Goal: Task Accomplishment & Management: Manage account settings

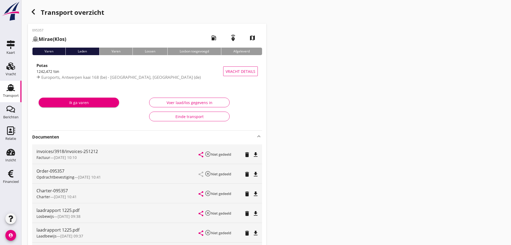
scroll to position [297, 0]
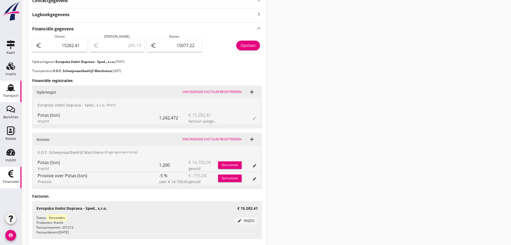
click at [13, 178] on div "Financieel" at bounding box center [11, 182] width 16 height 8
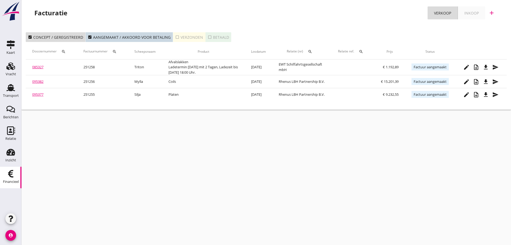
click at [65, 50] on icon "search" at bounding box center [63, 51] width 4 height 4
click at [65, 63] on input "Zoeken op dossiernummer..." at bounding box center [90, 67] width 56 height 9
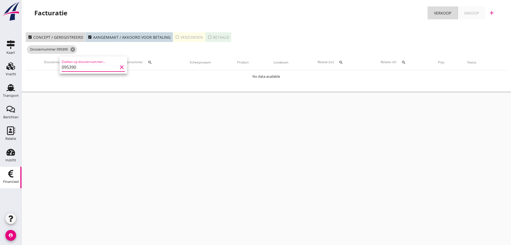
type input "095390"
click at [10, 90] on use at bounding box center [10, 87] width 9 height 7
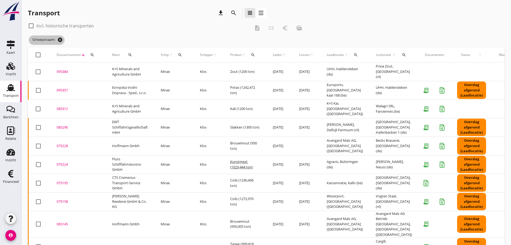
click at [61, 40] on icon "cancel" at bounding box center [59, 39] width 5 height 5
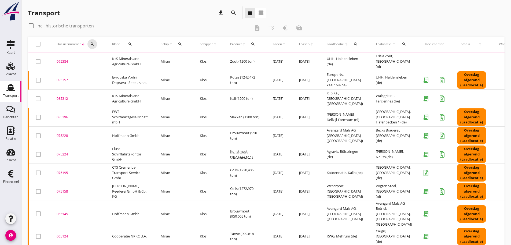
drag, startPoint x: 92, startPoint y: 45, endPoint x: 93, endPoint y: 60, distance: 14.8
click at [92, 47] on button "search" at bounding box center [92, 44] width 10 height 10
click at [93, 64] on div "Zoeken op dossiernummer..." at bounding box center [121, 59] width 63 height 9
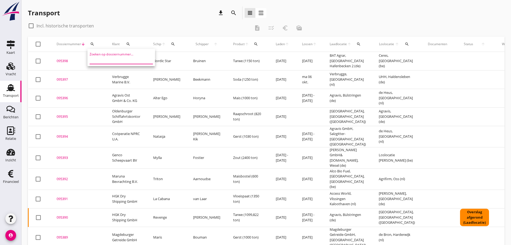
click at [96, 60] on input "Zoeken op dossiernummer..." at bounding box center [118, 59] width 56 height 9
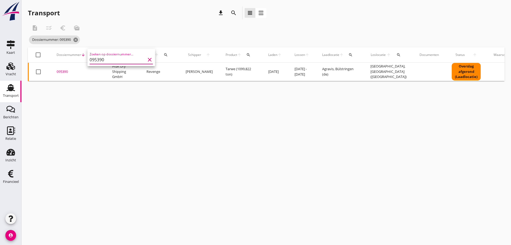
type input "095390"
click at [62, 69] on div "095390" at bounding box center [78, 71] width 43 height 5
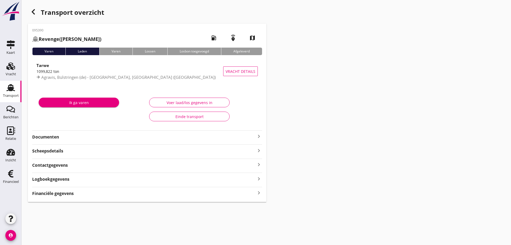
click at [258, 193] on icon "keyboard_arrow_right" at bounding box center [259, 192] width 6 height 7
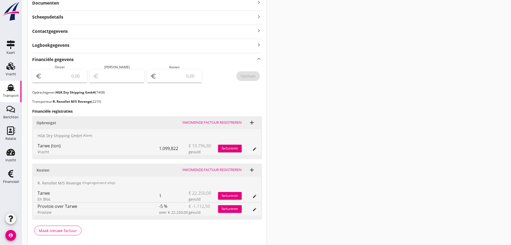
scroll to position [134, 0]
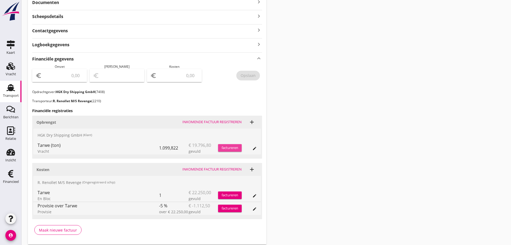
click at [238, 149] on div "factureren" at bounding box center [230, 147] width 24 height 5
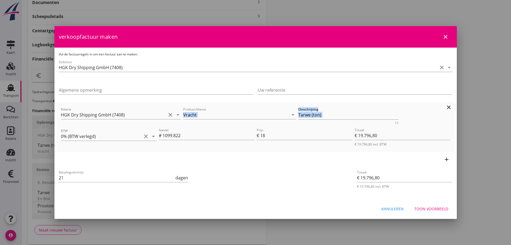
drag, startPoint x: 335, startPoint y: 121, endPoint x: 212, endPoint y: 122, distance: 122.9
click at [200, 117] on div "Relatie HGK Dry Shipping GmbH (7408) clear arrow_drop_down Product/dienst Vrach…" at bounding box center [256, 115] width 392 height 21
click at [361, 115] on textarea "Tarwe (ton)" at bounding box center [348, 114] width 100 height 9
drag, startPoint x: 237, startPoint y: 110, endPoint x: 200, endPoint y: 107, distance: 36.9
click at [200, 107] on div "Relatie HGK Dry Shipping GmbH (7408) clear arrow_drop_down Product/dienst Vrach…" at bounding box center [256, 115] width 392 height 21
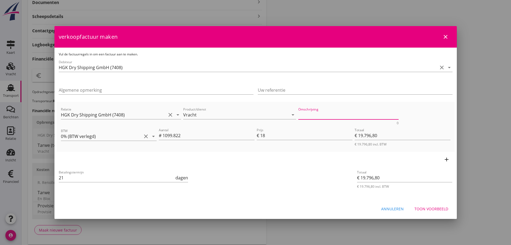
click at [426, 210] on div "Toon voorbeeld" at bounding box center [432, 209] width 34 height 6
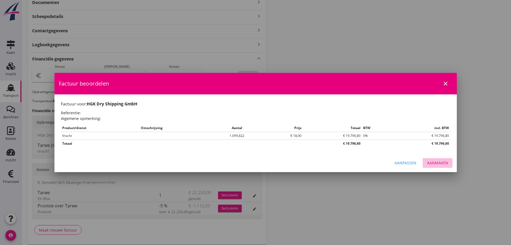
click at [439, 162] on div "Aanmaken" at bounding box center [437, 163] width 21 height 6
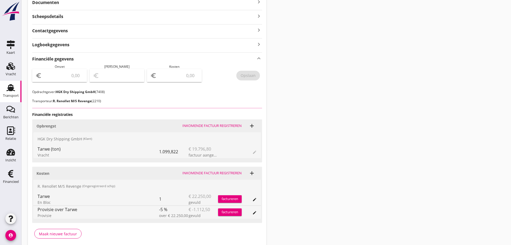
click at [61, 80] on div "euro" at bounding box center [59, 75] width 55 height 13
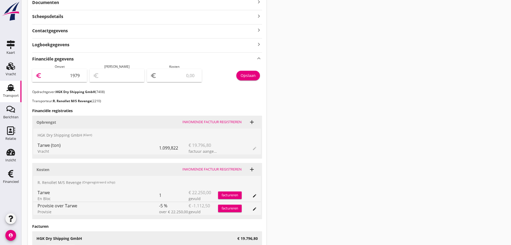
type input "19796"
type input "19796.80"
click at [246, 76] on div "Opslaan" at bounding box center [248, 75] width 15 height 6
drag, startPoint x: 14, startPoint y: 175, endPoint x: 91, endPoint y: 166, distance: 77.5
click at [14, 175] on icon "Financieel" at bounding box center [10, 173] width 9 height 9
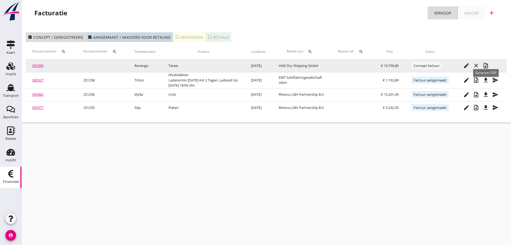
click at [487, 64] on icon "note_add" at bounding box center [486, 65] width 6 height 6
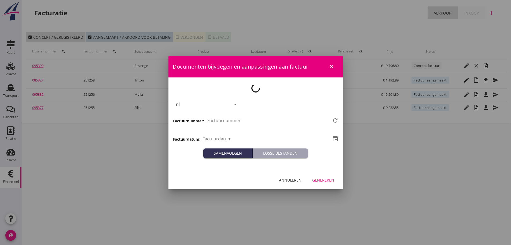
type input "2025-09-18"
type input "1260"
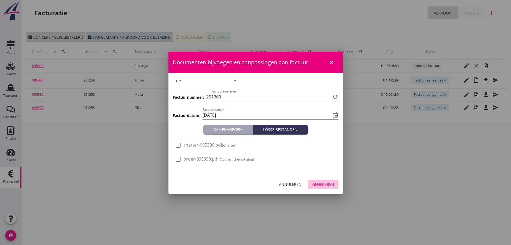
click at [327, 187] on button "Genereren" at bounding box center [323, 184] width 31 height 10
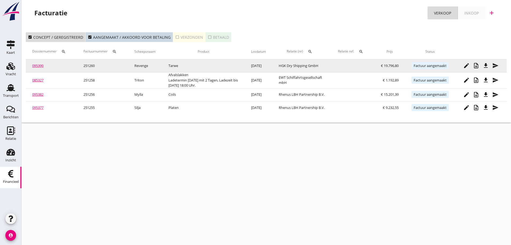
click at [485, 66] on icon "file_download" at bounding box center [486, 65] width 6 height 6
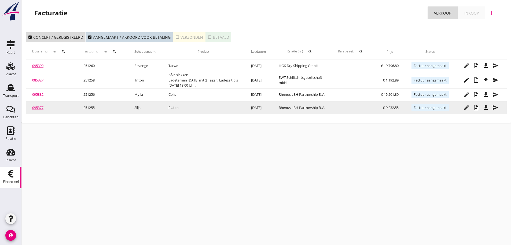
click at [495, 109] on icon "send" at bounding box center [496, 107] width 6 height 6
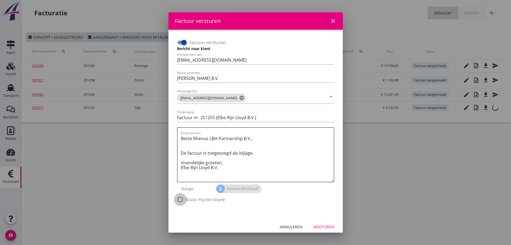
click at [178, 198] on div at bounding box center [180, 199] width 9 height 9
checkbox input "true"
click at [332, 232] on div "Annuleren Versturen" at bounding box center [256, 226] width 174 height 18
click at [325, 226] on div "Versturen" at bounding box center [323, 227] width 21 height 6
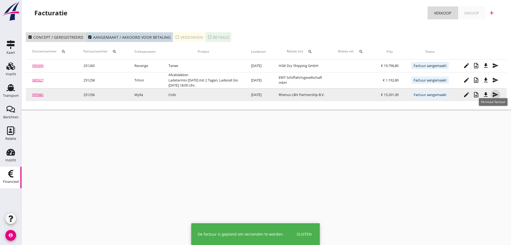
click at [495, 97] on icon "send" at bounding box center [496, 94] width 6 height 6
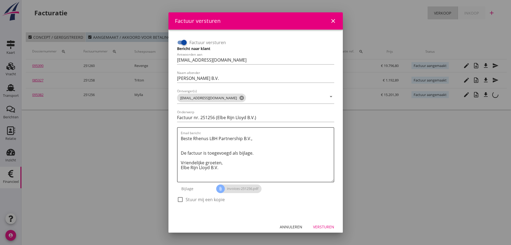
drag, startPoint x: 178, startPoint y: 200, endPoint x: 229, endPoint y: 202, distance: 50.5
click at [179, 199] on div at bounding box center [180, 199] width 9 height 9
checkbox input "true"
click at [325, 228] on div "Versturen" at bounding box center [323, 227] width 21 height 6
click at [498, 81] on div at bounding box center [255, 122] width 511 height 245
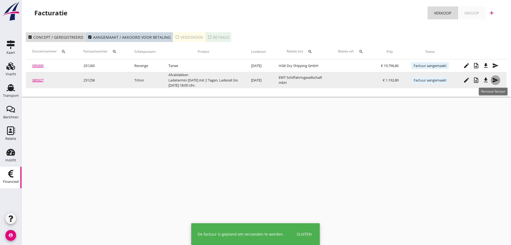
click at [496, 80] on icon "send" at bounding box center [496, 80] width 6 height 6
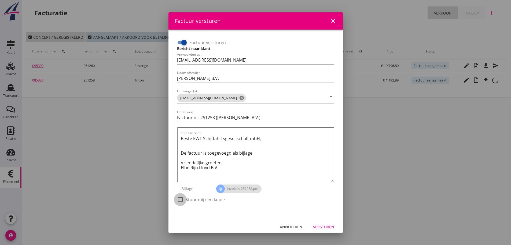
drag, startPoint x: 183, startPoint y: 199, endPoint x: 185, endPoint y: 196, distance: 4.6
click at [183, 197] on div at bounding box center [180, 199] width 9 height 9
checkbox input "true"
drag, startPoint x: 321, startPoint y: 227, endPoint x: 373, endPoint y: 224, distance: 52.2
click at [321, 227] on div "Versturen" at bounding box center [323, 227] width 21 height 6
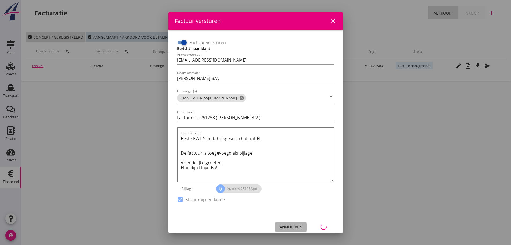
drag, startPoint x: 286, startPoint y: 231, endPoint x: 286, endPoint y: 225, distance: 5.1
click at [285, 229] on button "Annuleren" at bounding box center [291, 227] width 31 height 10
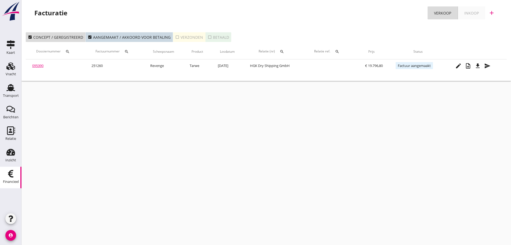
click at [469, 7] on link "Inkoop" at bounding box center [471, 12] width 27 height 13
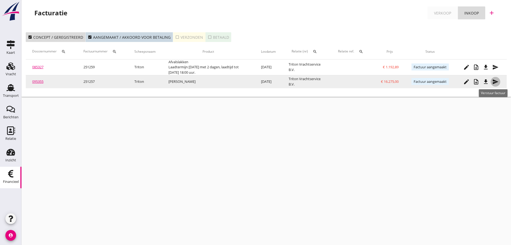
click at [493, 81] on icon "send" at bounding box center [496, 81] width 6 height 6
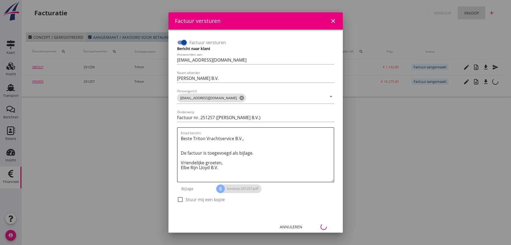
click at [182, 199] on div at bounding box center [180, 199] width 9 height 9
checkbox input "true"
click at [330, 19] on icon "close" at bounding box center [333, 21] width 6 height 6
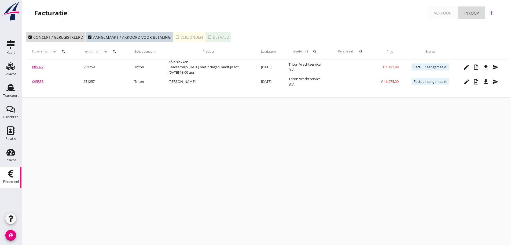
click at [341, 169] on div "cancel You are impersonating another user. Facturatie Verkoop Inkoop add check_…" at bounding box center [266, 122] width 490 height 245
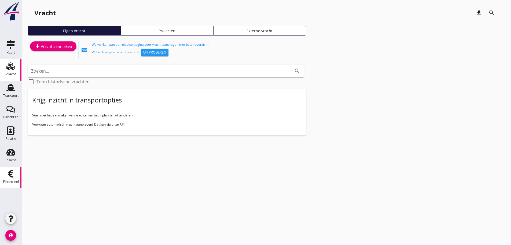
click at [16, 179] on div "Financieel" at bounding box center [11, 182] width 16 height 8
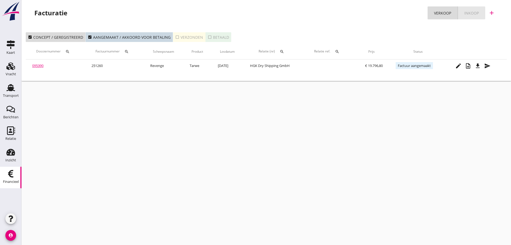
click at [473, 14] on div "Inkoop" at bounding box center [472, 13] width 14 height 6
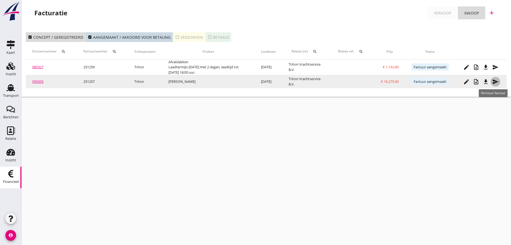
click at [494, 80] on icon "send" at bounding box center [496, 81] width 6 height 6
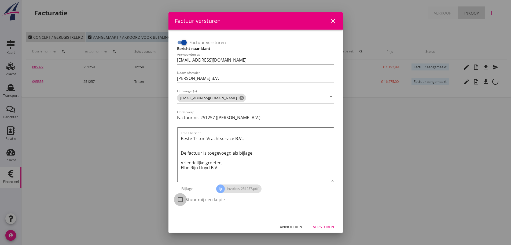
drag, startPoint x: 179, startPoint y: 201, endPoint x: 276, endPoint y: 212, distance: 97.3
click at [179, 200] on div at bounding box center [180, 199] width 9 height 9
checkbox input "true"
click at [320, 224] on div "Versturen" at bounding box center [323, 227] width 21 height 6
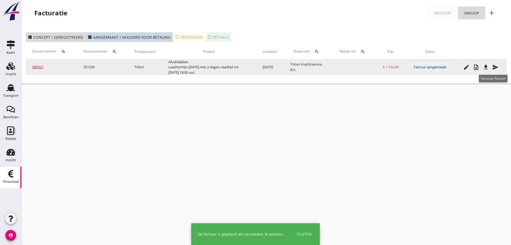
click at [499, 67] on div "send" at bounding box center [496, 67] width 10 height 6
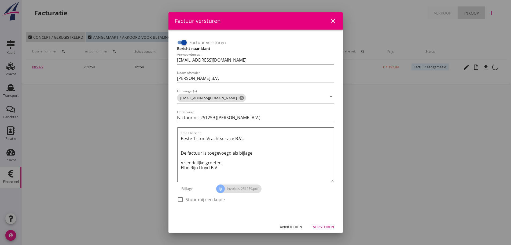
drag, startPoint x: 180, startPoint y: 198, endPoint x: 234, endPoint y: 219, distance: 56.9
click at [180, 199] on div at bounding box center [180, 199] width 9 height 9
checkbox input "true"
click at [324, 227] on div "Versturen" at bounding box center [323, 227] width 21 height 6
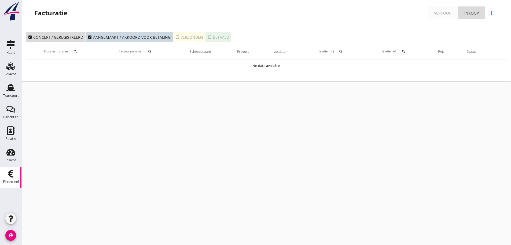
click at [14, 177] on icon "Financieel" at bounding box center [10, 173] width 9 height 9
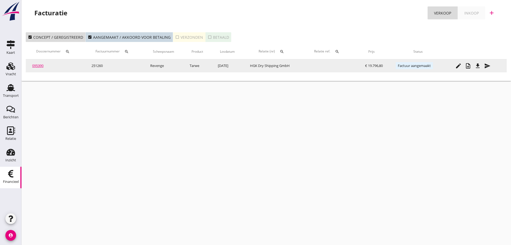
click at [488, 69] on button "send" at bounding box center [488, 66] width 10 height 10
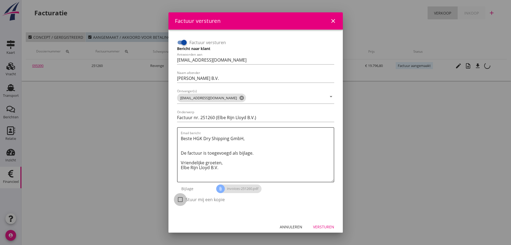
drag, startPoint x: 181, startPoint y: 198, endPoint x: 363, endPoint y: 225, distance: 184.7
click at [181, 199] on div at bounding box center [180, 199] width 9 height 9
checkbox input "true"
click at [323, 226] on div "Versturen" at bounding box center [323, 227] width 21 height 6
click at [286, 225] on div "Annuleren" at bounding box center [291, 227] width 23 height 6
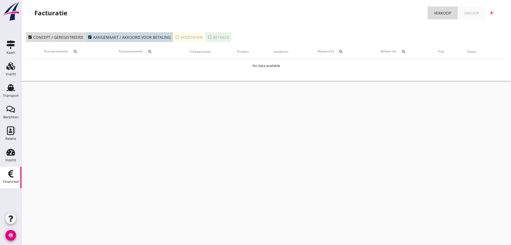
click at [7, 237] on icon "account_circle" at bounding box center [10, 234] width 11 height 11
drag, startPoint x: 33, startPoint y: 236, endPoint x: 42, endPoint y: 228, distance: 12.2
click at [33, 236] on link "logout Uitloggen" at bounding box center [36, 232] width 40 height 13
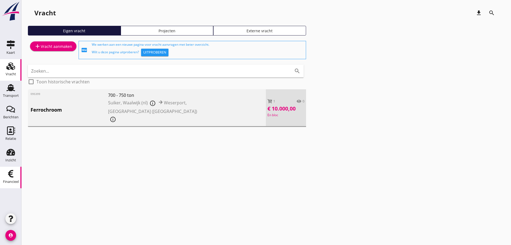
click at [12, 181] on div "Financieel" at bounding box center [11, 181] width 16 height 3
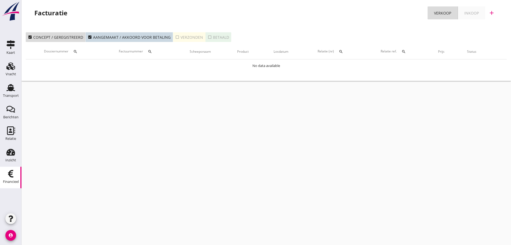
click at [14, 176] on icon "Financieel" at bounding box center [10, 173] width 9 height 9
click at [481, 12] on link "Inkoop" at bounding box center [471, 12] width 27 height 13
click at [442, 13] on div "Verkoop" at bounding box center [442, 13] width 17 height 6
click at [9, 93] on div "Transport" at bounding box center [11, 96] width 16 height 8
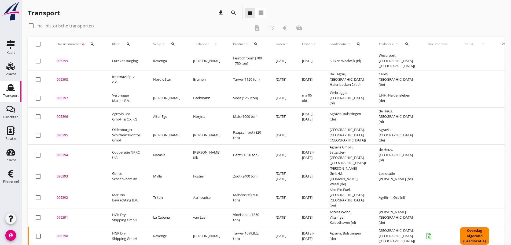
click at [93, 41] on button "search" at bounding box center [92, 44] width 10 height 10
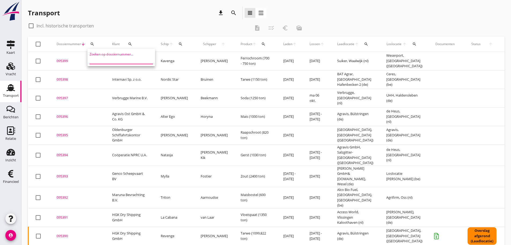
click at [95, 57] on input "Zoeken op dossiernummer..." at bounding box center [118, 59] width 56 height 9
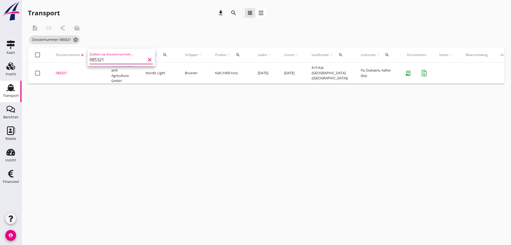
type input "085321"
click at [66, 73] on div "085321" at bounding box center [77, 72] width 43 height 5
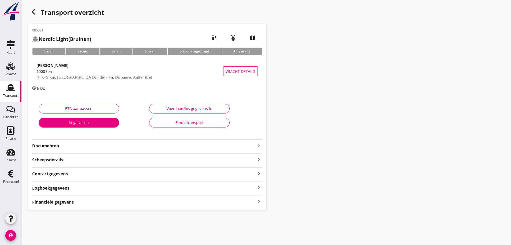
click at [78, 202] on div "Financiële gegevens keyboard_arrow_right" at bounding box center [147, 201] width 230 height 7
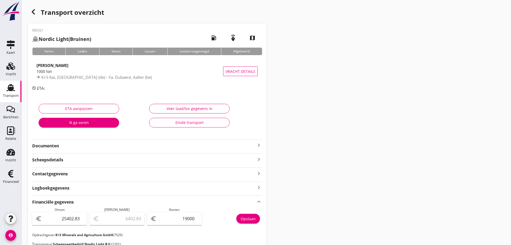
click at [33, 11] on use "button" at bounding box center [33, 11] width 3 height 5
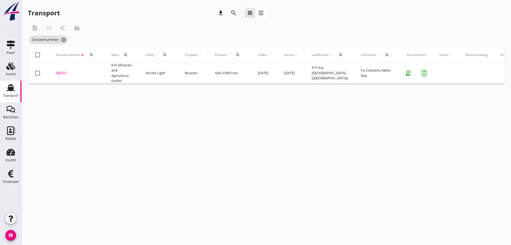
click at [95, 55] on div "search" at bounding box center [92, 55] width 10 height 4
click at [95, 69] on input "Zoeken op dossiernummer..." at bounding box center [117, 70] width 56 height 9
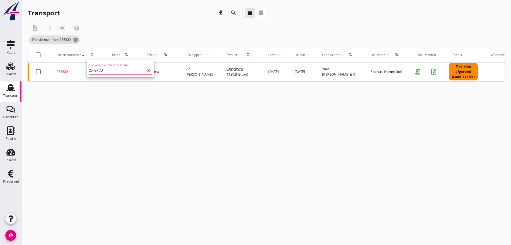
type input "085322"
click at [59, 72] on div "085322" at bounding box center [78, 71] width 43 height 5
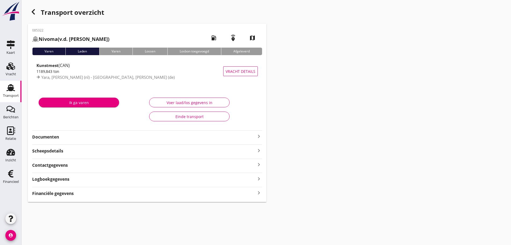
click at [53, 195] on strong "Financiële gegevens" at bounding box center [53, 193] width 42 height 6
click at [33, 13] on use "button" at bounding box center [33, 11] width 3 height 5
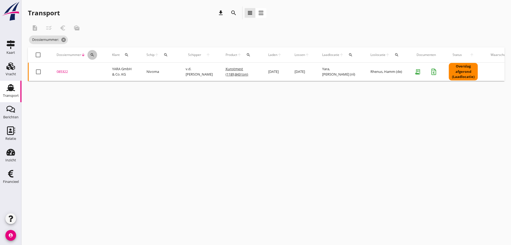
click at [94, 56] on icon "search" at bounding box center [92, 55] width 4 height 4
click at [95, 69] on input "Zoeken op dossiernummer..." at bounding box center [118, 70] width 56 height 9
type input "085323"
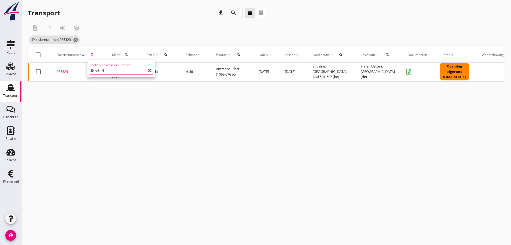
drag, startPoint x: 64, startPoint y: 71, endPoint x: 67, endPoint y: 72, distance: 3.5
click at [64, 71] on div "085323" at bounding box center [78, 71] width 43 height 5
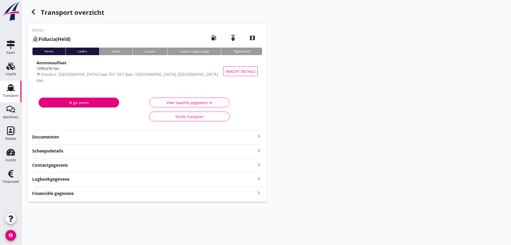
click at [261, 193] on icon "keyboard_arrow_right" at bounding box center [259, 192] width 6 height 7
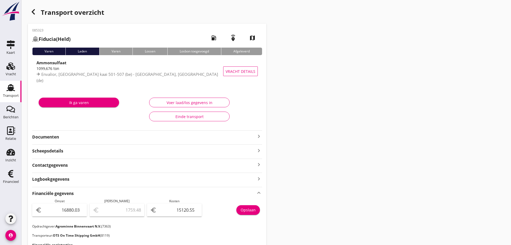
click at [35, 13] on icon "button" at bounding box center [33, 12] width 6 height 6
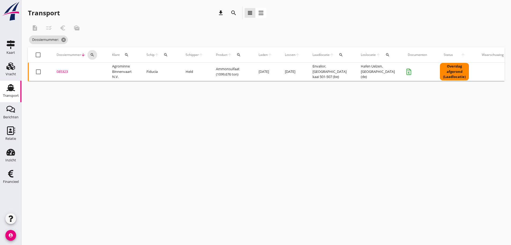
drag, startPoint x: 96, startPoint y: 55, endPoint x: 92, endPoint y: 61, distance: 7.2
click at [95, 55] on div "search" at bounding box center [92, 55] width 10 height 4
drag, startPoint x: 92, startPoint y: 74, endPoint x: 92, endPoint y: 71, distance: 2.7
click at [92, 72] on input "Zoeken op dossiernummer..." at bounding box center [118, 70] width 56 height 9
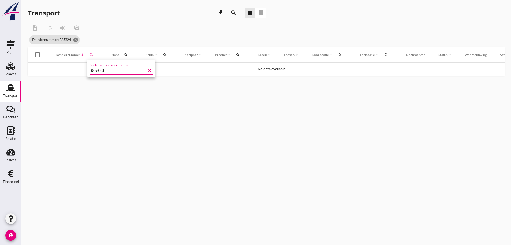
type input "085324"
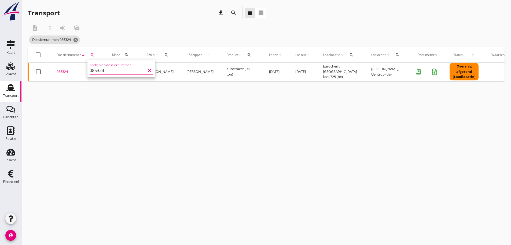
click at [61, 72] on div "085324" at bounding box center [78, 71] width 43 height 5
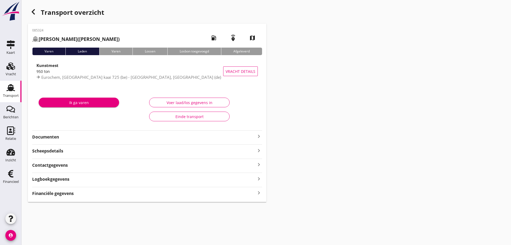
click at [124, 192] on div "Financiële gegevens keyboard_arrow_right" at bounding box center [147, 192] width 230 height 7
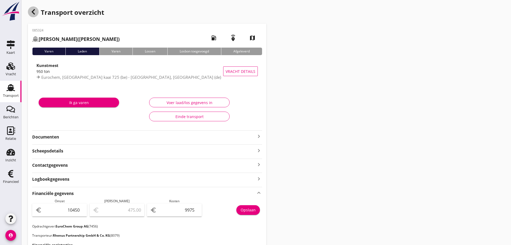
click at [31, 12] on icon "button" at bounding box center [33, 12] width 6 height 6
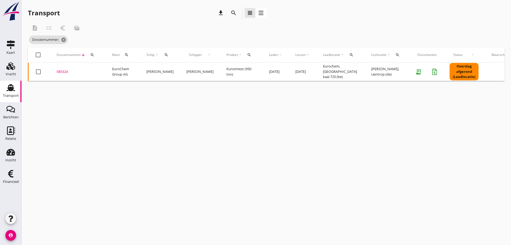
click at [95, 55] on div "search" at bounding box center [92, 55] width 10 height 4
click at [92, 68] on input "Zoeken op dossiernummer..." at bounding box center [118, 70] width 56 height 9
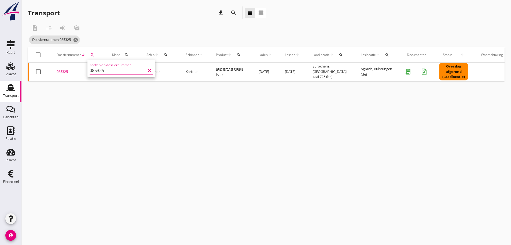
type input "085325"
click at [59, 71] on div "085325" at bounding box center [78, 71] width 43 height 5
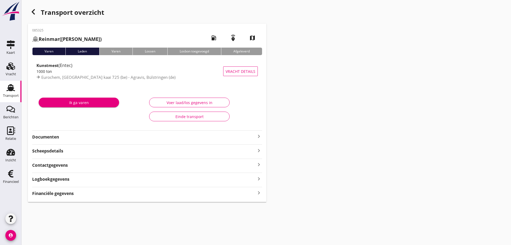
click at [260, 192] on icon "keyboard_arrow_right" at bounding box center [259, 192] width 6 height 7
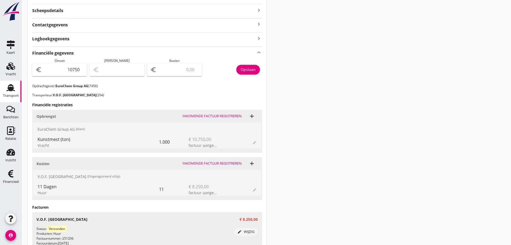
scroll to position [144, 0]
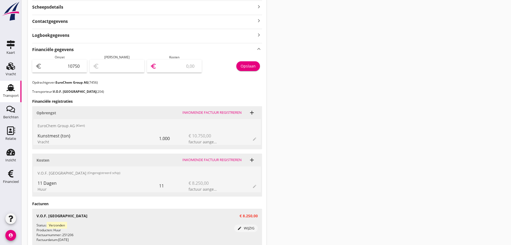
click at [185, 67] on input "number" at bounding box center [178, 66] width 41 height 9
type input "10742.00"
type input "8"
type input "10668.00"
type input "82"
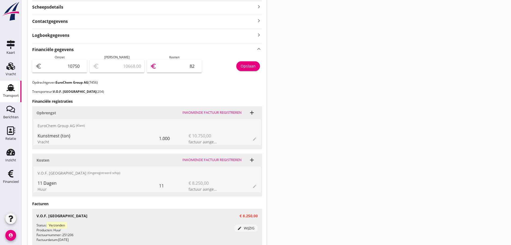
type input "9925.00"
type input "825"
type input "2500.00"
type input "8250"
click at [245, 67] on div "Opslaan" at bounding box center [248, 66] width 15 height 6
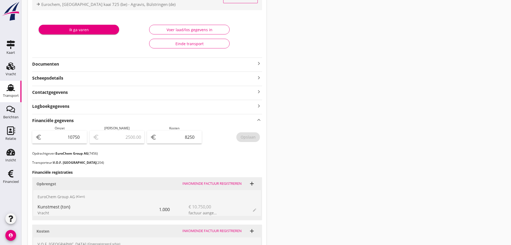
scroll to position [0, 0]
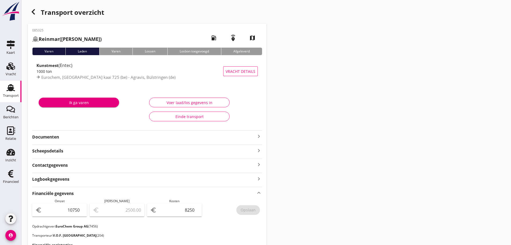
click at [32, 12] on use "button" at bounding box center [33, 11] width 3 height 5
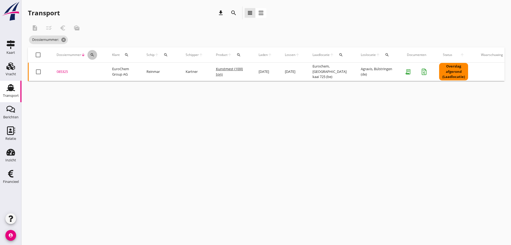
click at [96, 55] on div "search" at bounding box center [92, 55] width 10 height 4
click at [99, 71] on input "Zoeken op dossiernummer..." at bounding box center [118, 70] width 56 height 9
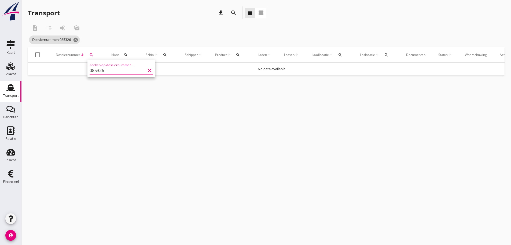
type input "085326"
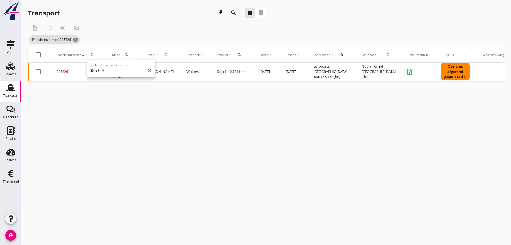
click at [65, 71] on div "085326" at bounding box center [78, 71] width 43 height 5
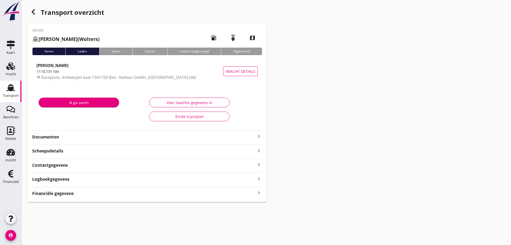
click at [255, 193] on div "Financiële gegevens keyboard_arrow_right" at bounding box center [147, 192] width 230 height 7
click at [35, 9] on icon "button" at bounding box center [33, 12] width 6 height 6
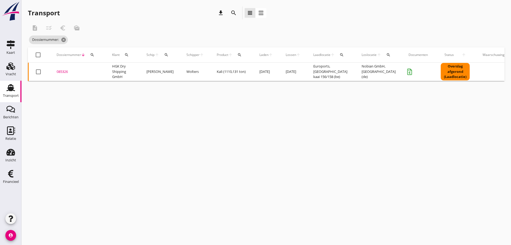
click at [90, 56] on icon "search" at bounding box center [92, 55] width 4 height 4
click at [97, 68] on input "Zoeken op dossiernummer..." at bounding box center [118, 70] width 56 height 9
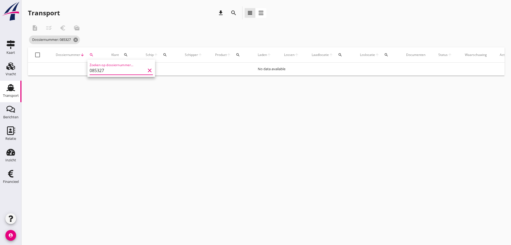
type input "085327"
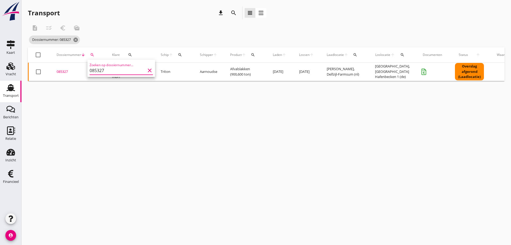
click at [67, 71] on div "085327" at bounding box center [78, 71] width 43 height 5
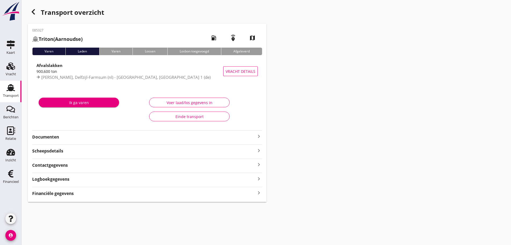
click at [262, 192] on icon "keyboard_arrow_right" at bounding box center [259, 192] width 6 height 7
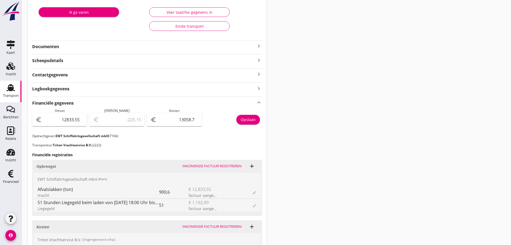
scroll to position [107, 0]
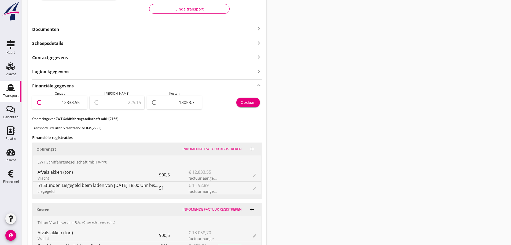
drag, startPoint x: 56, startPoint y: 101, endPoint x: 281, endPoint y: 157, distance: 231.7
click at [280, 157] on div "Transport overzicht 085327 [GEOGRAPHIC_DATA] (Aarnoudse) local_gas_station emer…" at bounding box center [266, 186] width 490 height 587
type input "1"
type input "-13057.70"
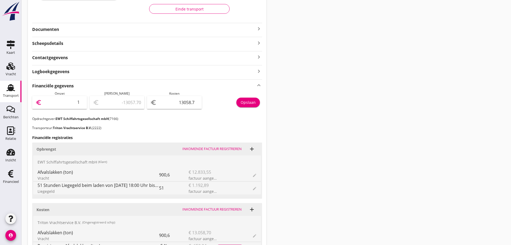
type input "14"
type input "-13044.70"
type input "140"
type input "-12918.70"
type input "1402"
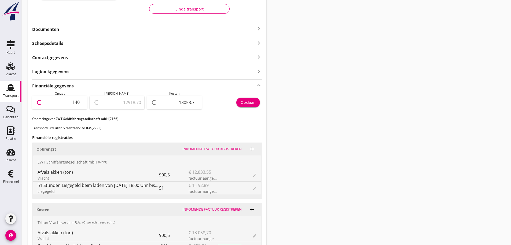
type input "-11656.70"
type input "14026"
type input "967.30"
type input "14026.4"
type input "967.70"
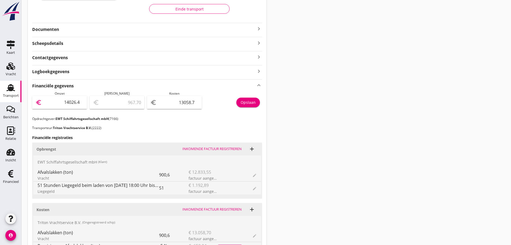
type input "14026.44"
type input "967.74"
type input "14026.44"
drag, startPoint x: 170, startPoint y: 101, endPoint x: 515, endPoint y: 189, distance: 356.0
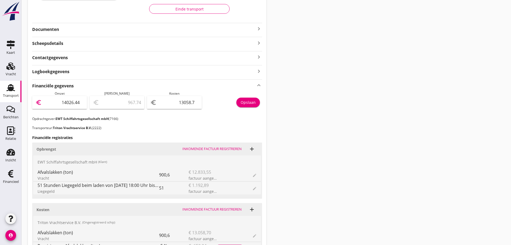
click at [511, 188] on html "Deze financiële registratie heeft al een factuur. Deze financiële registratie h…" at bounding box center [255, 193] width 511 height 600
type input "14025.44"
type input "1"
type input "14012.44"
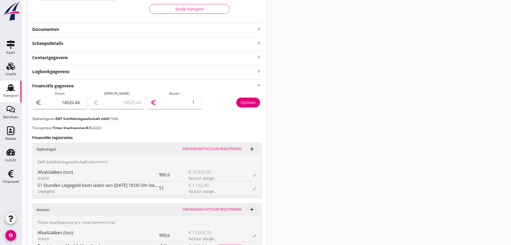
type input "14"
type input "13884.44"
type input "142"
type input "12601.44"
type input "1425"
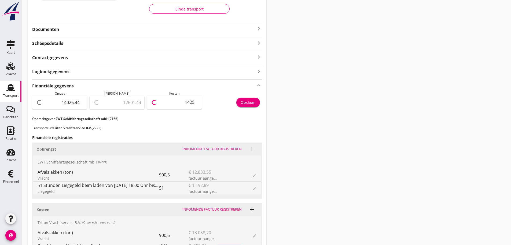
type input "-224.56"
type input "14251"
type input "-225.06"
type input "14251.5"
type input "-225.15"
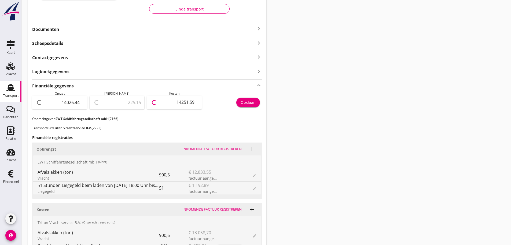
type input "14251.59"
click at [249, 101] on div "Opslaan" at bounding box center [248, 102] width 15 height 6
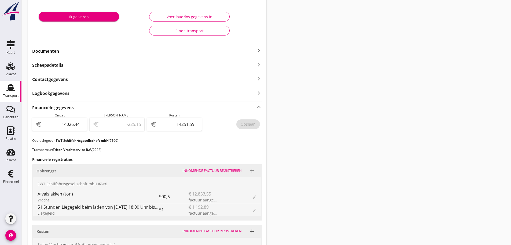
scroll to position [161, 0]
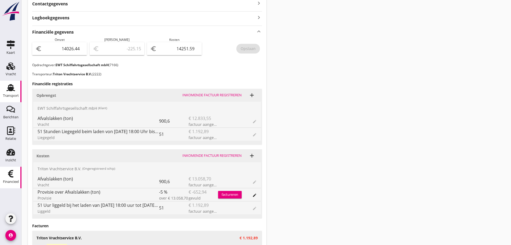
click at [14, 177] on icon "Financieel" at bounding box center [10, 173] width 9 height 9
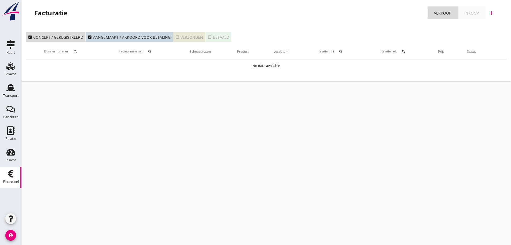
click at [187, 35] on div "check_box_outline_blank Verzonden" at bounding box center [189, 37] width 28 height 6
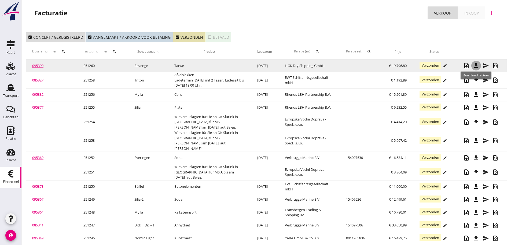
click at [475, 65] on icon "file_download" at bounding box center [476, 65] width 6 height 6
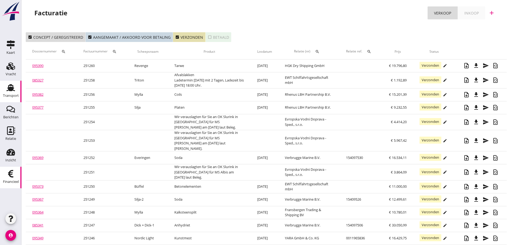
click at [15, 98] on div "Transport" at bounding box center [11, 96] width 16 height 8
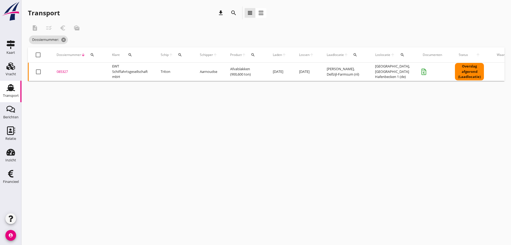
click at [93, 54] on icon "search" at bounding box center [92, 55] width 4 height 4
click at [102, 70] on input "Zoeken op dossiernummer..." at bounding box center [118, 70] width 56 height 9
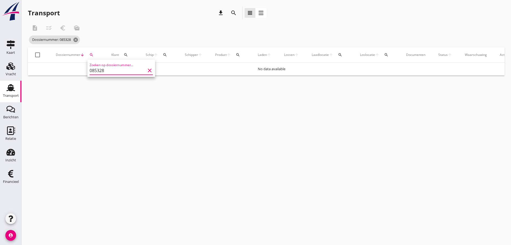
type input "085328"
